Goal: Transaction & Acquisition: Purchase product/service

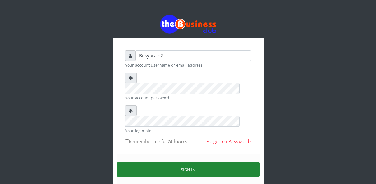
click at [194, 162] on button "Sign in" at bounding box center [188, 169] width 143 height 14
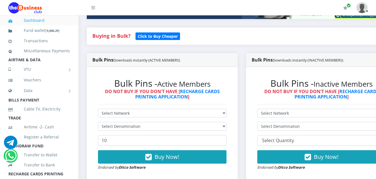
scroll to position [140, 0]
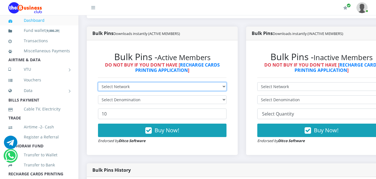
click at [117, 82] on select "Select Network MTN Globacom 9Mobile Airtel" at bounding box center [162, 86] width 129 height 9
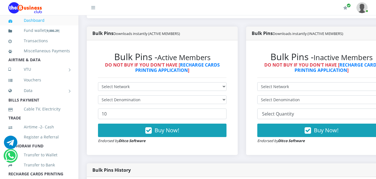
click at [109, 115] on form "Select Network MTN Globacom 9Mobile Airtel Select Denomination 10 Buy Now! Endo…" at bounding box center [162, 113] width 129 height 62
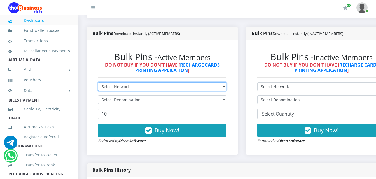
click at [115, 82] on select "Select Network MTN Globacom 9Mobile Airtel" at bounding box center [162, 86] width 129 height 9
select select "Airtel"
click at [98, 82] on select "Select Network MTN Globacom 9Mobile Airtel" at bounding box center [162, 86] width 129 height 9
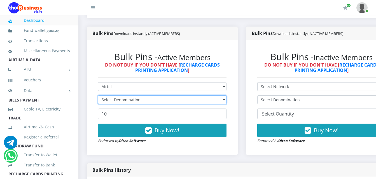
click at [118, 95] on select "Select Denomination" at bounding box center [162, 99] width 129 height 9
select select "96.38-100"
click at [98, 95] on select "Select Denomination Airtel NGN100 - ₦96.38 Airtel NGN200 - ₦192.76 Airtel NGN50…" at bounding box center [162, 99] width 129 height 9
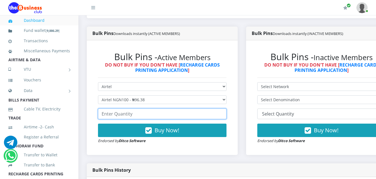
click at [135, 110] on input "number" at bounding box center [162, 114] width 129 height 11
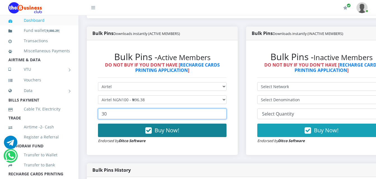
type input "30"
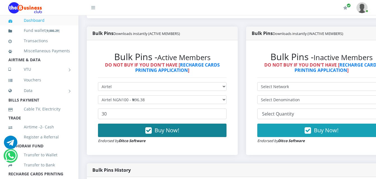
click at [130, 124] on button "Buy Now!" at bounding box center [162, 130] width 129 height 13
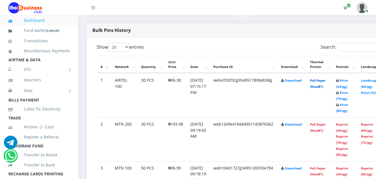
click at [326, 78] on link "PoS Paper (RawBT)" at bounding box center [318, 83] width 16 height 10
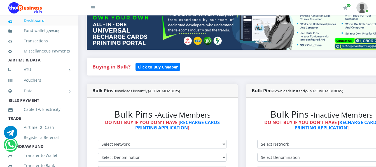
scroll to position [112, 0]
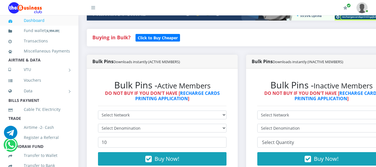
click at [221, 104] on div "Bulk Pins - Active Members DO NOT BUY IF YOU DON'T HAVE [ RECHARGE CARDS PRINTI…" at bounding box center [162, 126] width 140 height 104
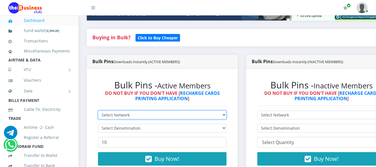
click at [221, 110] on select "Select Network MTN Globacom 9Mobile Airtel" at bounding box center [162, 114] width 129 height 9
select select "MTN"
click at [98, 110] on select "Select Network MTN Globacom 9Mobile Airtel" at bounding box center [162, 114] width 129 height 9
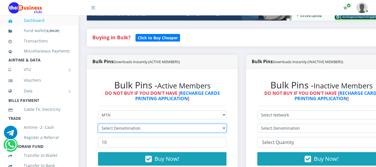
click at [217, 123] on select "Select Denomination" at bounding box center [162, 127] width 129 height 9
click at [218, 123] on select "Select Denomination" at bounding box center [162, 127] width 129 height 9
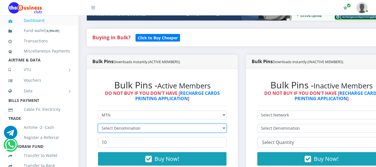
click at [218, 123] on select "Select Denomination" at bounding box center [162, 127] width 129 height 9
click at [219, 123] on select "Select Denomination" at bounding box center [162, 127] width 129 height 9
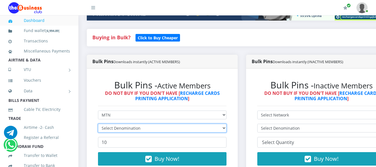
click at [219, 123] on select "Select Denomination" at bounding box center [162, 127] width 129 height 9
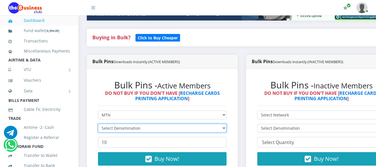
click at [219, 123] on select "Select Denomination" at bounding box center [162, 127] width 129 height 9
click at [220, 123] on select "Select Denomination" at bounding box center [162, 127] width 129 height 9
click at [120, 123] on select "Select Denomination" at bounding box center [162, 127] width 129 height 9
click at [121, 123] on select "Select Denomination" at bounding box center [162, 127] width 129 height 9
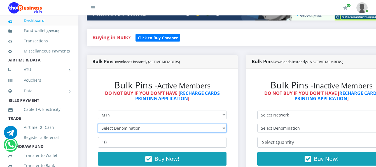
click at [122, 123] on select "Select Denomination" at bounding box center [162, 127] width 129 height 9
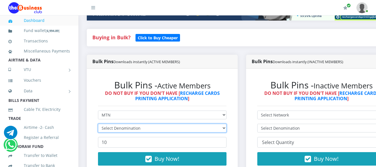
click at [225, 123] on select "Select Denomination" at bounding box center [162, 127] width 129 height 9
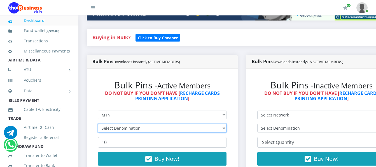
click at [225, 123] on select "Select Denomination" at bounding box center [162, 127] width 129 height 9
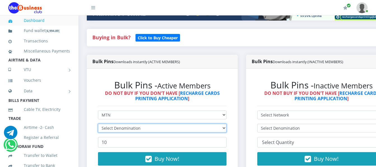
click at [225, 123] on select "Select Denomination" at bounding box center [162, 127] width 129 height 9
click at [226, 123] on select "Select Denomination" at bounding box center [162, 127] width 129 height 9
click at [227, 123] on select "Select Denomination" at bounding box center [162, 127] width 129 height 9
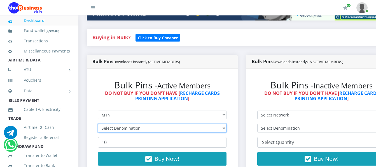
drag, startPoint x: 227, startPoint y: 122, endPoint x: 230, endPoint y: 125, distance: 4.0
click at [227, 125] on select "Select Denomination" at bounding box center [162, 127] width 129 height 9
click at [227, 123] on select "Select Denomination" at bounding box center [162, 127] width 129 height 9
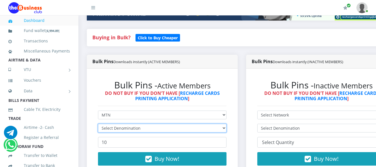
click at [227, 123] on select "Select Denomination" at bounding box center [162, 127] width 129 height 9
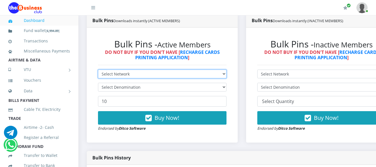
click at [182, 69] on select "Select Network MTN Globacom 9Mobile Airtel" at bounding box center [162, 73] width 129 height 9
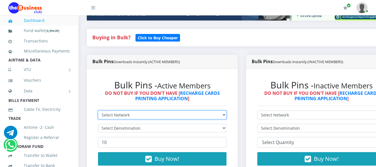
select select "Airtel"
click at [98, 110] on select "Select Network MTN Globacom 9Mobile Airtel" at bounding box center [162, 114] width 129 height 9
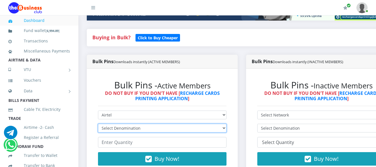
click at [178, 123] on select "Select Denomination Airtel NGN100 - ₦96.38 Airtel NGN200 - ₦192.76 Airtel NGN50…" at bounding box center [162, 127] width 129 height 9
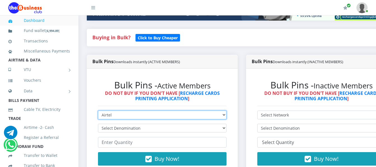
click at [191, 110] on select "Select Network MTN Globacom 9Mobile Airtel" at bounding box center [162, 114] width 129 height 9
select select "MTN"
click at [98, 110] on select "Select Network MTN Globacom 9Mobile Airtel" at bounding box center [162, 114] width 129 height 9
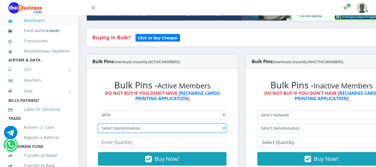
click at [189, 123] on select "Select Denomination" at bounding box center [162, 127] width 129 height 9
select select "193.98-200"
click at [98, 123] on select "Select Denomination MTN NGN100 - ₦96.99 MTN NGN200 - ₦193.98 MTN NGN400 - ₦387.…" at bounding box center [162, 127] width 129 height 9
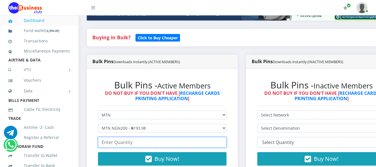
click at [185, 137] on input "number" at bounding box center [162, 142] width 129 height 11
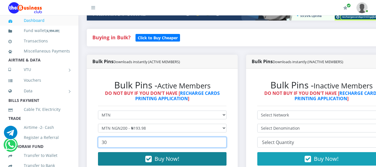
type input "30"
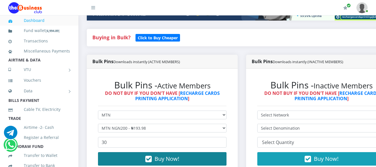
click at [190, 152] on button "Buy Now!" at bounding box center [162, 158] width 129 height 13
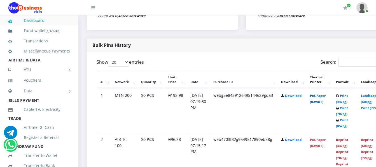
click at [324, 95] on link "PoS Paper (RawBT)" at bounding box center [318, 98] width 16 height 10
